Goal: Transaction & Acquisition: Purchase product/service

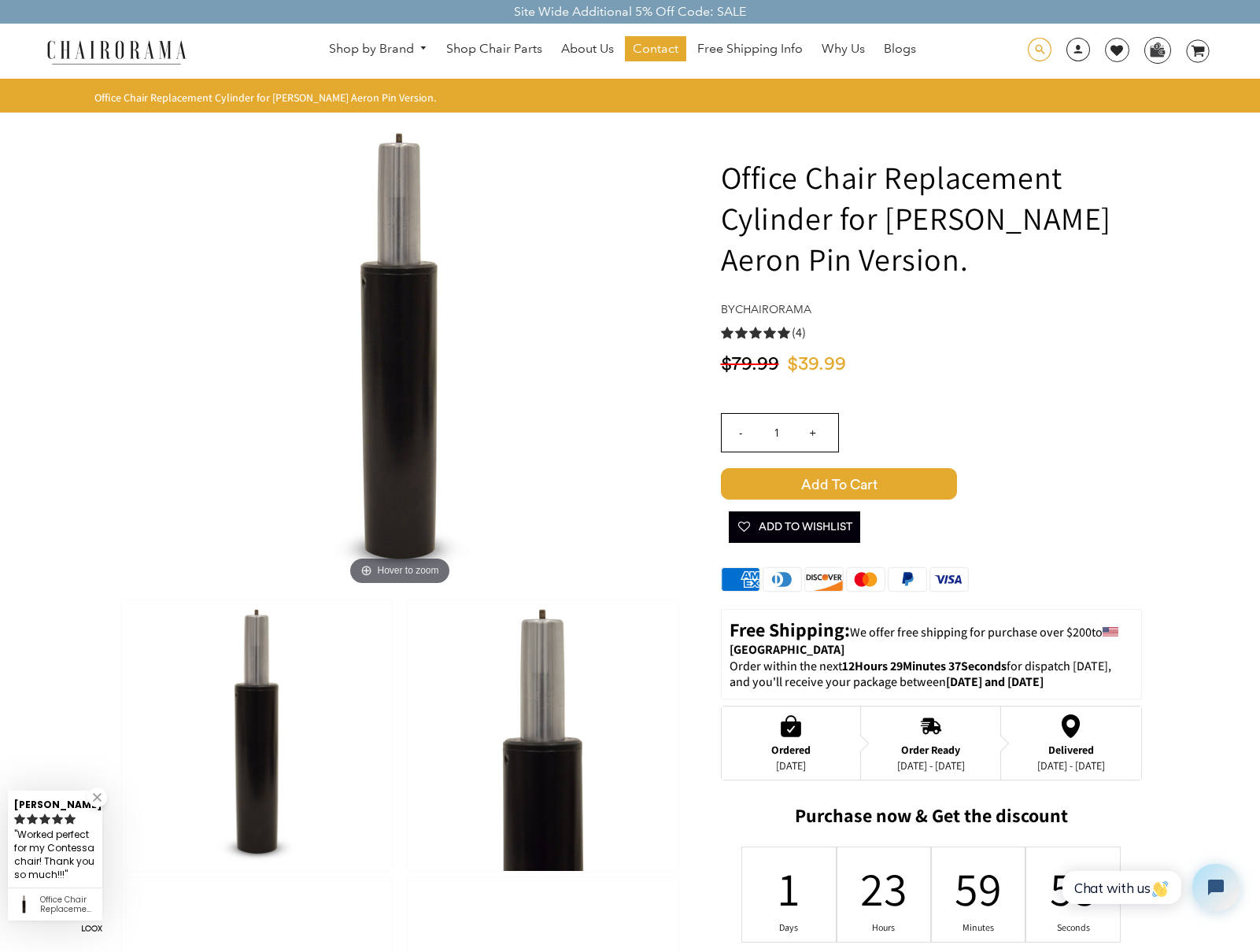
click at [1040, 44] on span at bounding box center [1040, 50] width 24 height 25
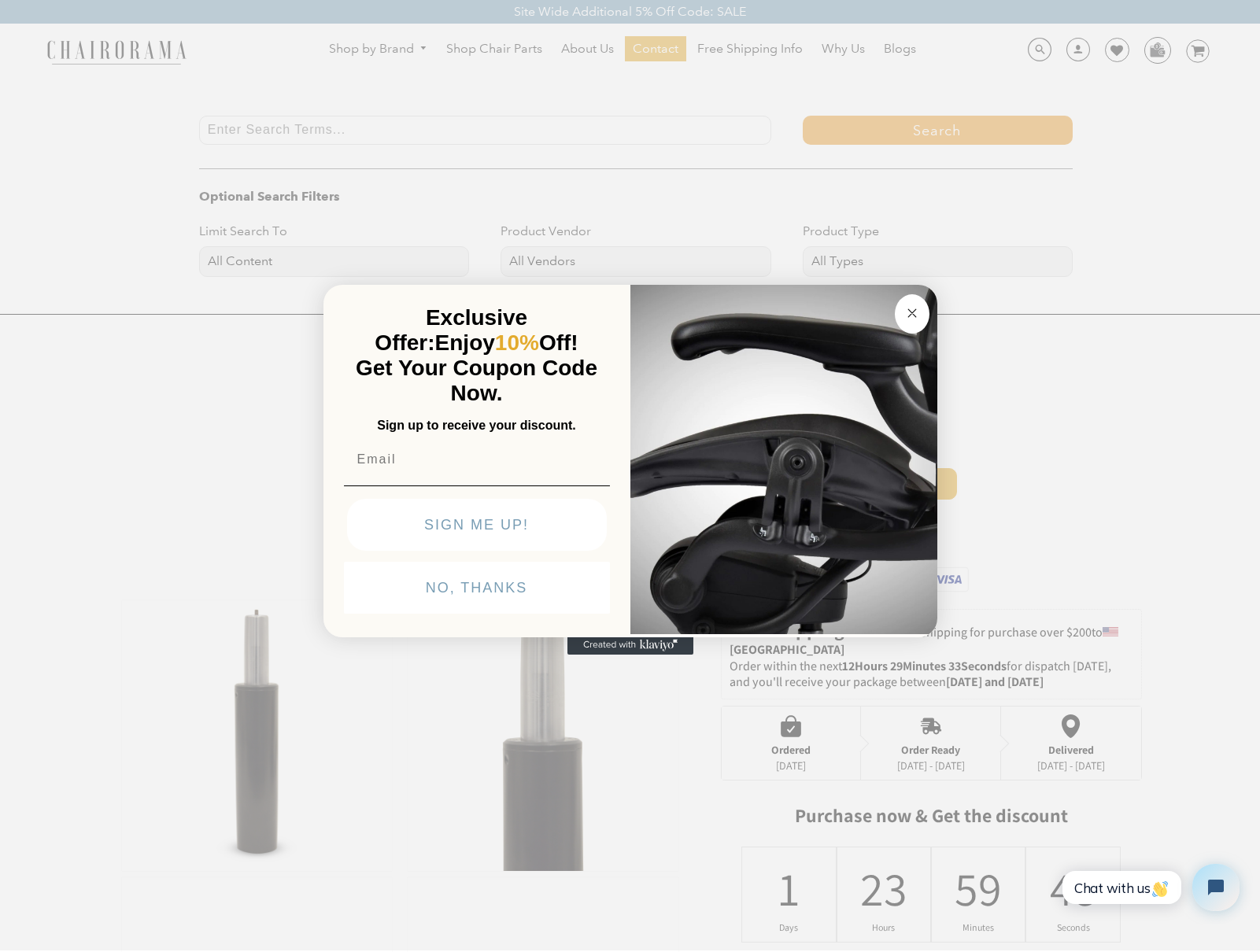
click at [312, 132] on div "Close dialog Exclusive Offer: Enjoy 10% Off! Get Your Coupon Code Now. Sign up …" at bounding box center [630, 474] width 1260 height 952
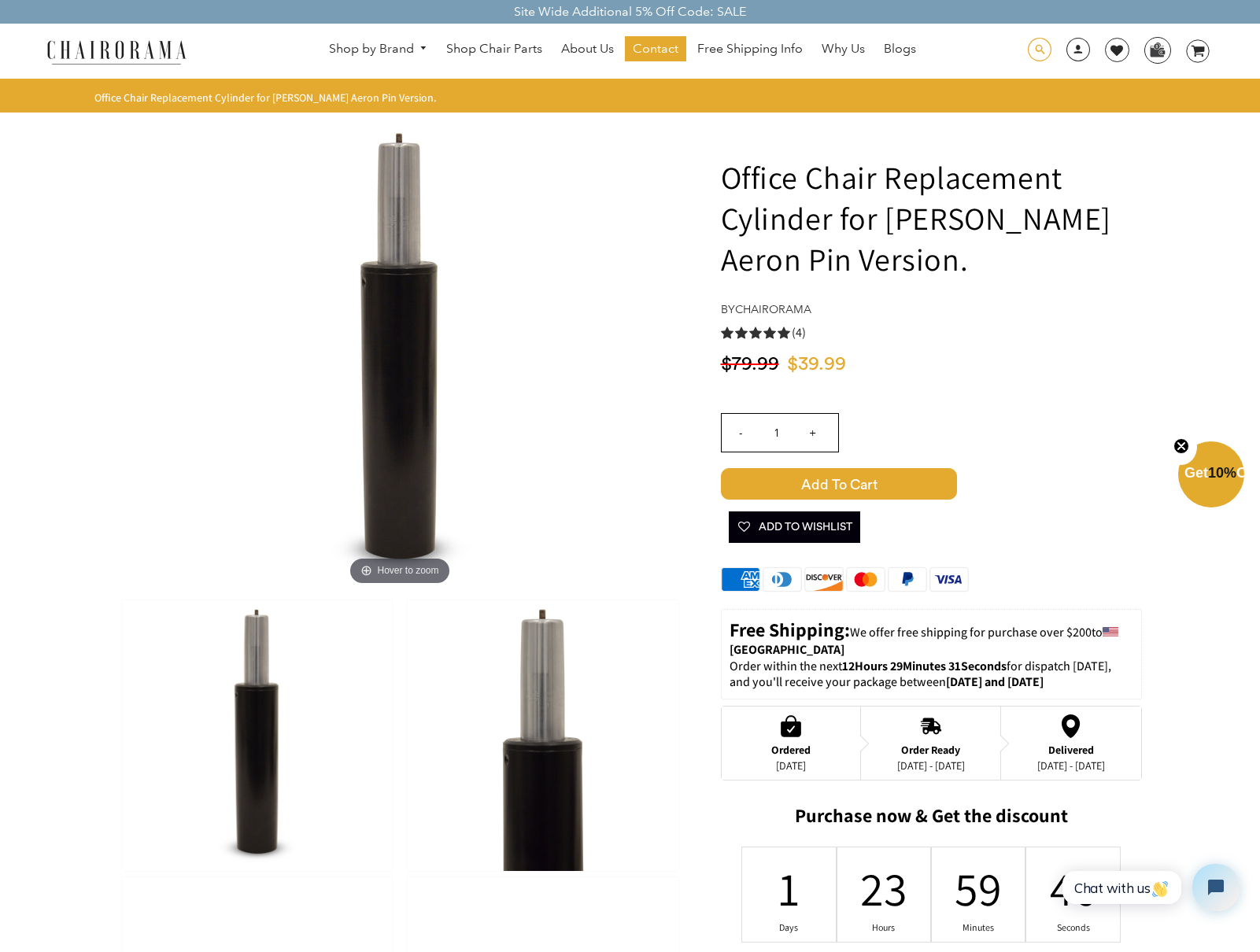
click at [1040, 40] on span at bounding box center [1040, 50] width 24 height 25
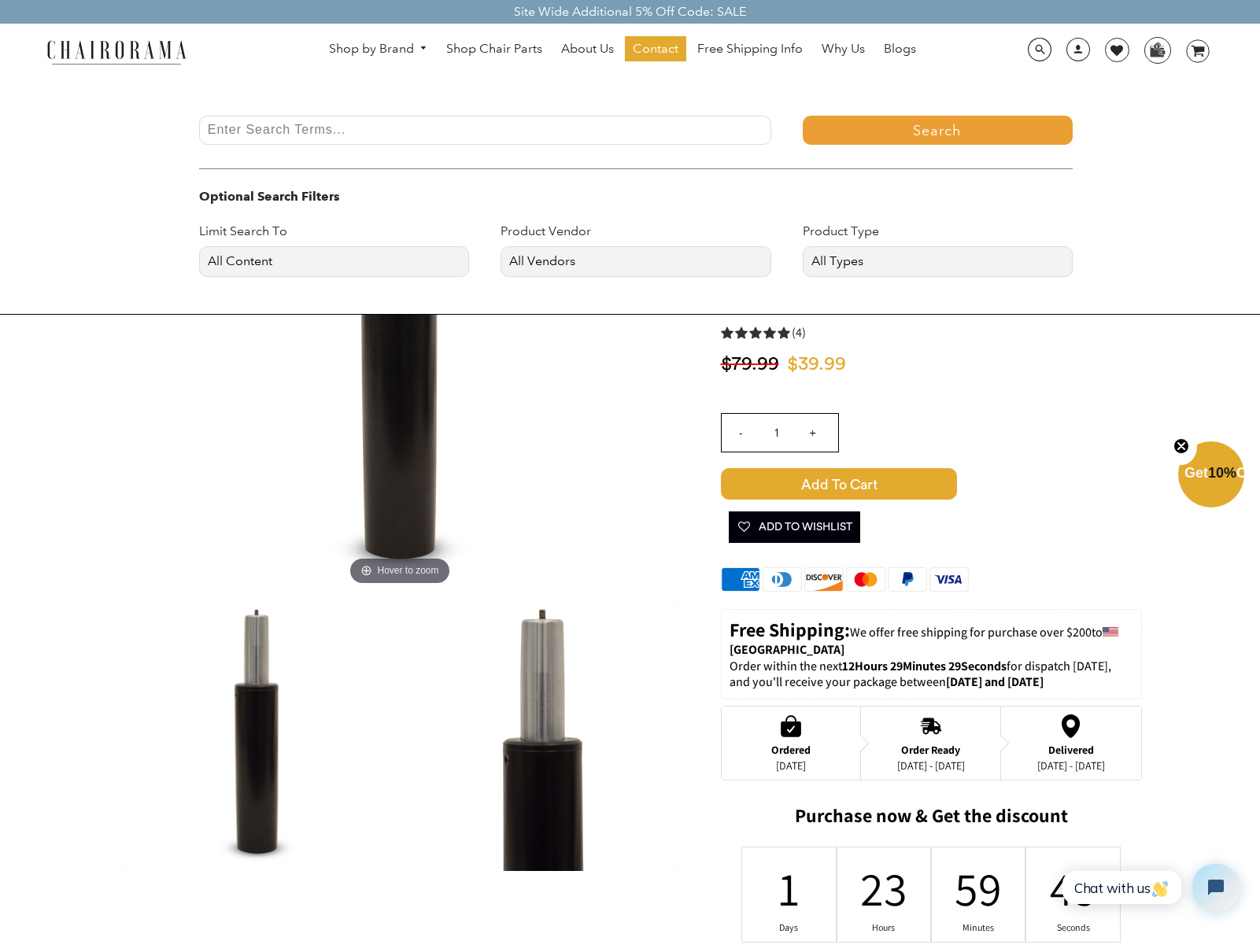
click at [303, 129] on input "Enter Search Terms..." at bounding box center [485, 130] width 573 height 29
type input "[PERSON_NAME] aeron stool height cylinder"
click at [802, 116] on button "Search" at bounding box center [937, 130] width 270 height 29
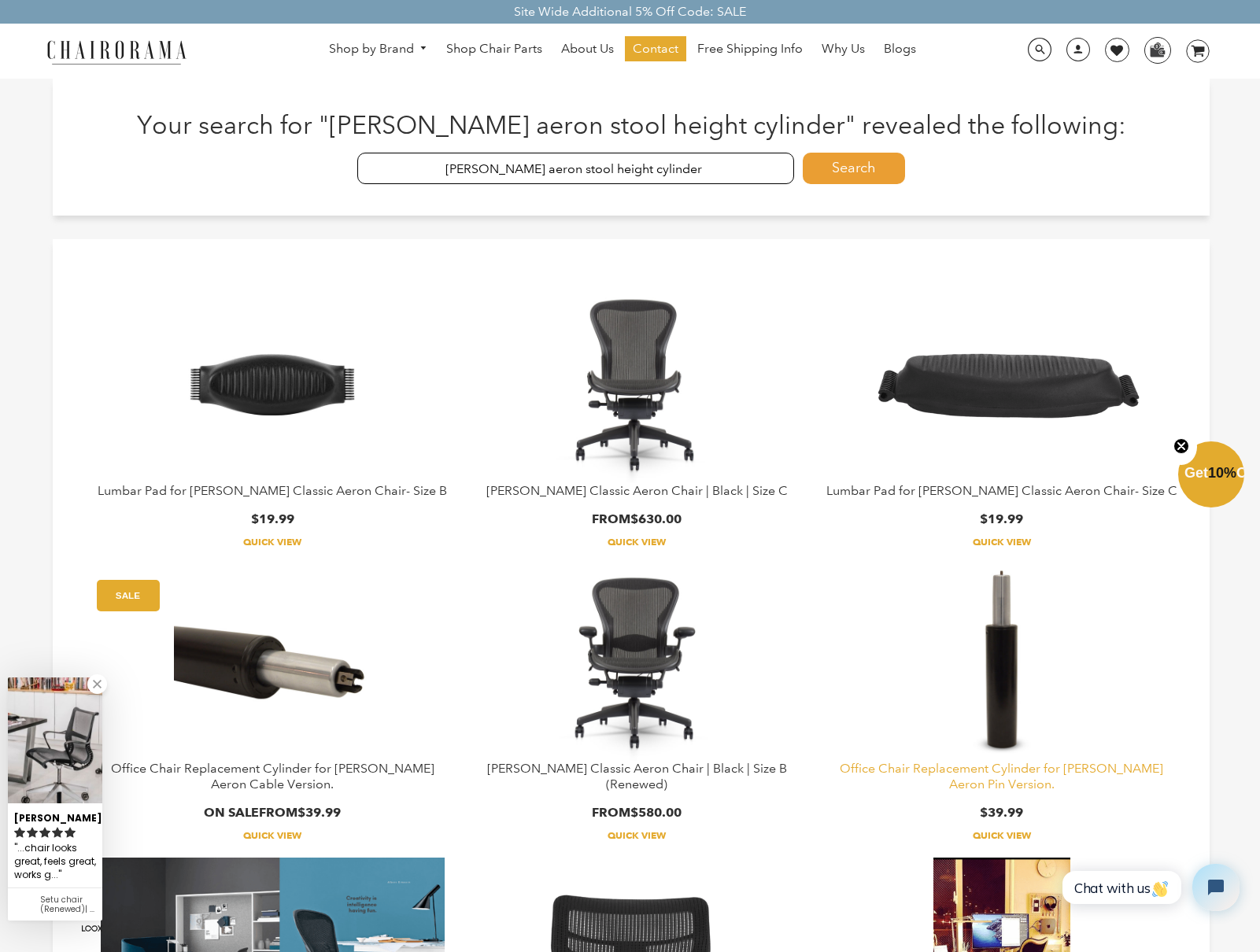
click at [1055, 768] on link "Office Chair Replacement Cylinder for [PERSON_NAME] Aeron Pin Version." at bounding box center [1001, 777] width 324 height 32
